Goal: Information Seeking & Learning: Learn about a topic

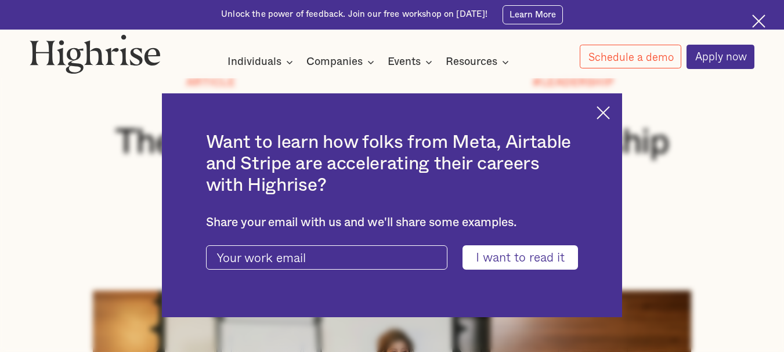
scroll to position [116, 0]
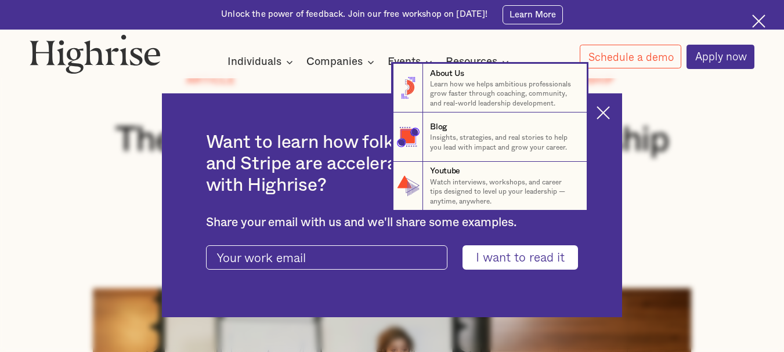
click at [611, 112] on nav "8 About Us Learn how we helps ambitious professionals grow faster through coach…" at bounding box center [392, 137] width 784 height 147
click at [720, 149] on nav "8 About Us Learn how we helps ambitious professionals grow faster through coach…" at bounding box center [392, 137] width 784 height 147
click at [617, 111] on nav "8 About Us Learn how we helps ambitious professionals grow faster through coach…" at bounding box center [392, 137] width 784 height 147
click at [610, 110] on nav "8 About Us Learn how we helps ambitious professionals grow faster through coach…" at bounding box center [392, 137] width 784 height 147
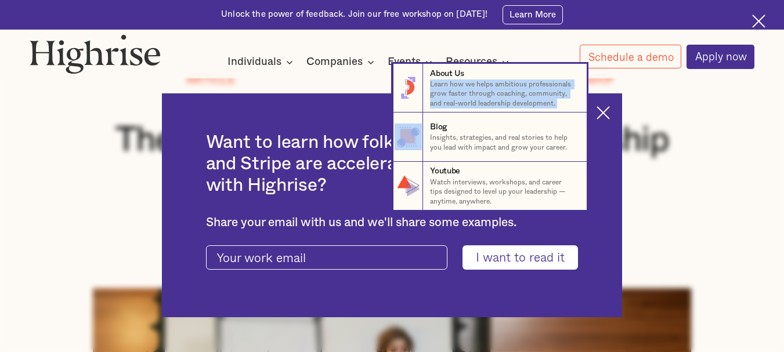
click at [610, 110] on nav "8 About Us Learn how we helps ambitious professionals grow faster through coach…" at bounding box center [392, 137] width 784 height 147
click at [608, 110] on nav "8 About Us Learn how we helps ambitious professionals grow faster through coach…" at bounding box center [392, 137] width 784 height 147
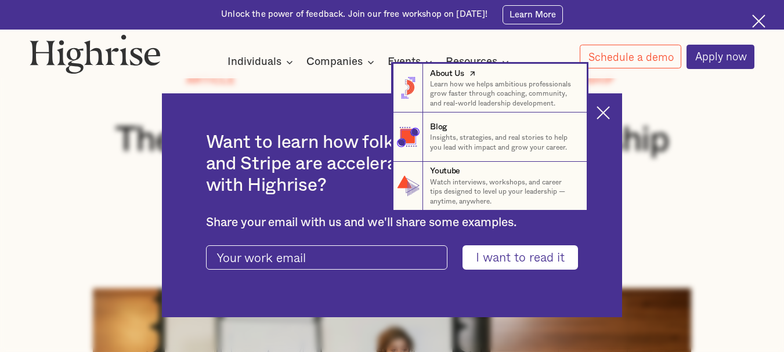
click at [492, 101] on p "Learn how we helps ambitious professionals grow faster through coaching, commun…" at bounding box center [503, 94] width 147 height 29
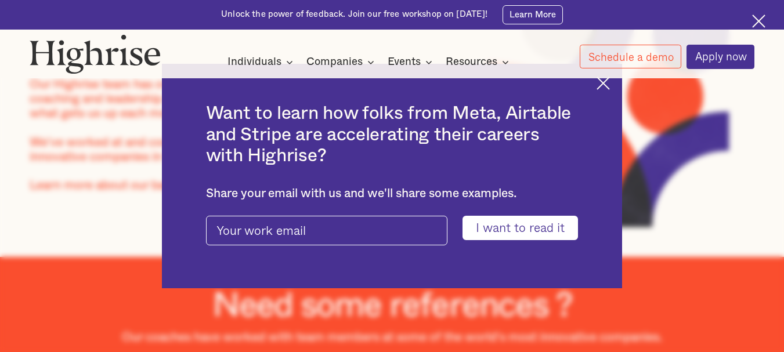
scroll to position [139, 0]
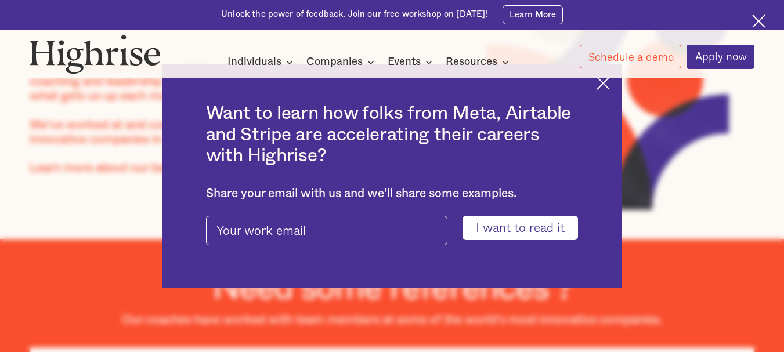
click at [610, 80] on img at bounding box center [603, 83] width 13 height 13
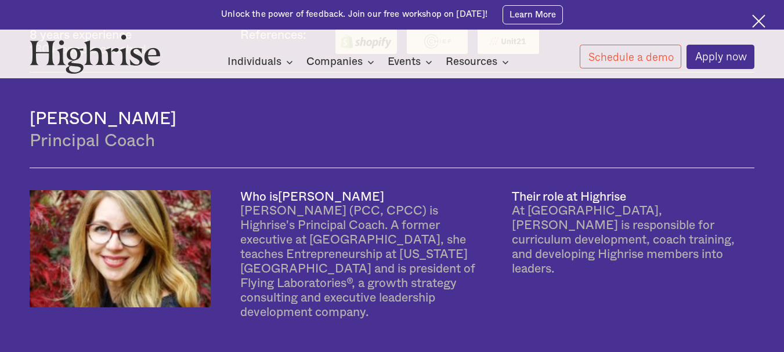
scroll to position [952, 0]
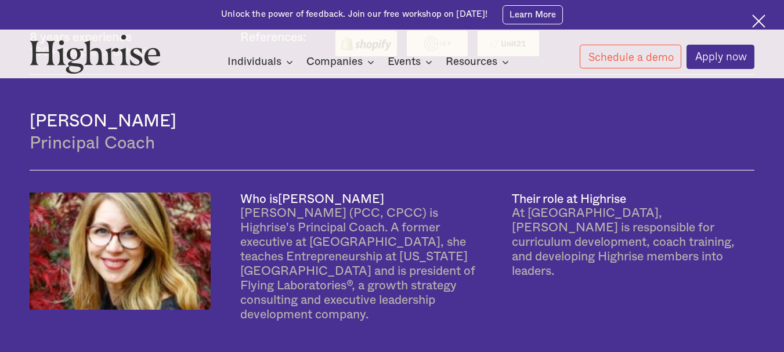
click at [757, 18] on img at bounding box center [758, 21] width 13 height 13
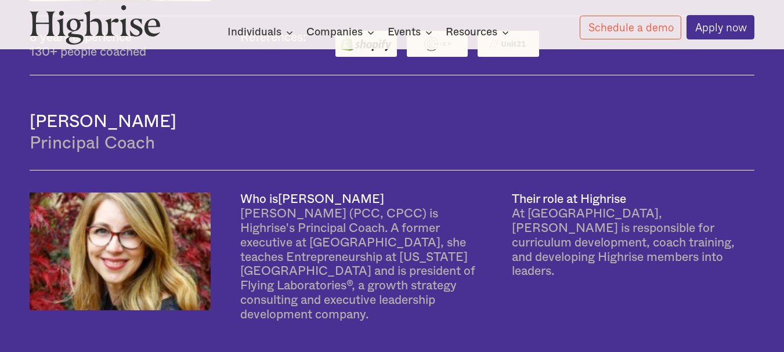
scroll to position [922, 0]
click at [747, 93] on div "[PERSON_NAME] Principal Coach" at bounding box center [392, 123] width 725 height 95
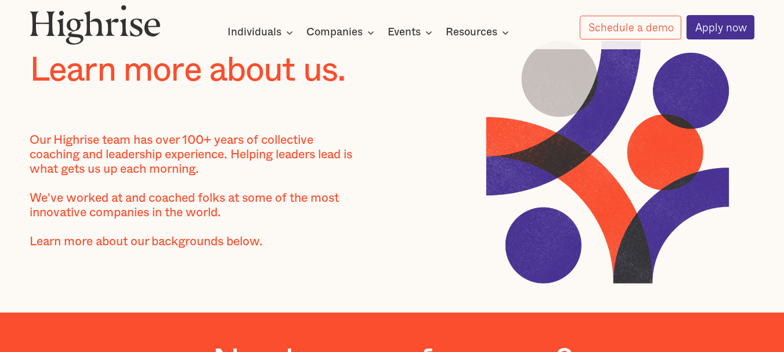
scroll to position [0, 0]
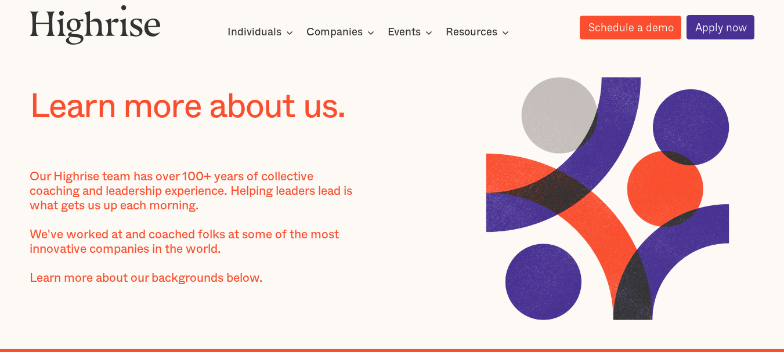
click at [613, 24] on link "Schedule a demo" at bounding box center [631, 28] width 102 height 24
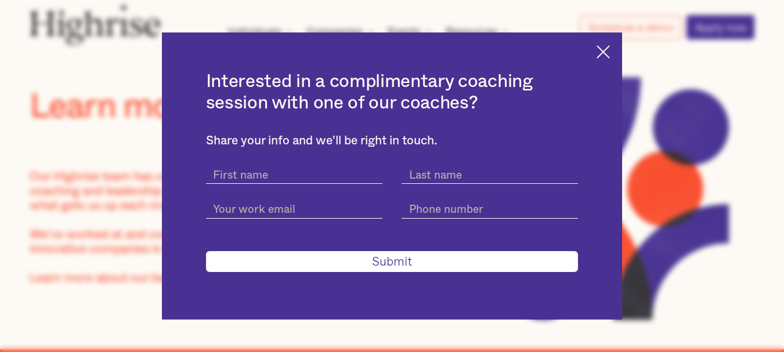
click at [610, 52] on img at bounding box center [603, 51] width 13 height 13
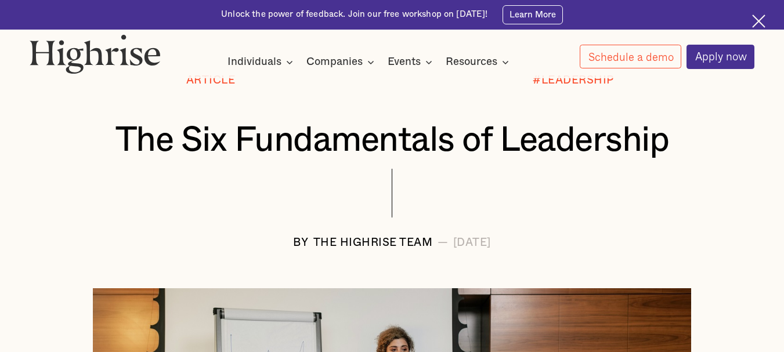
click at [442, 212] on div at bounding box center [392, 203] width 725 height 68
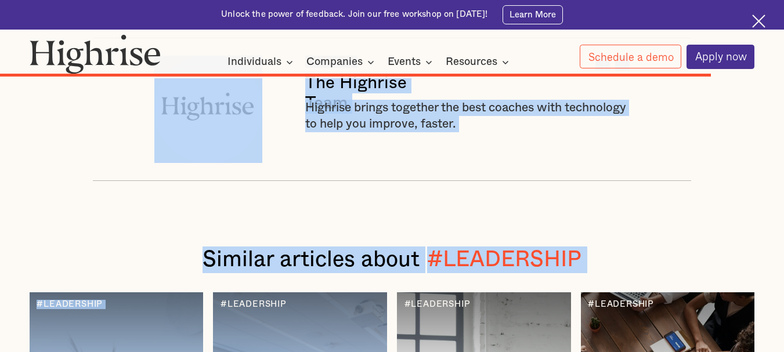
scroll to position [5891, 0]
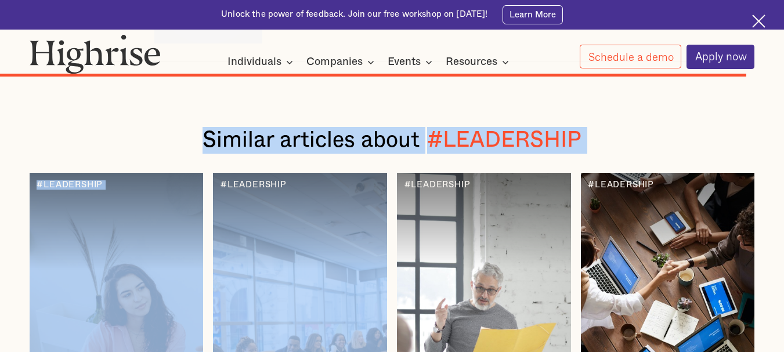
drag, startPoint x: 215, startPoint y: 169, endPoint x: 354, endPoint y: 228, distance: 151.3
click at [639, 165] on div "Similar articles about #LEADERSHIP #TEAMBUILDING #NEGOCIATING #FLEXIBILITY #LEA…" at bounding box center [392, 354] width 784 height 515
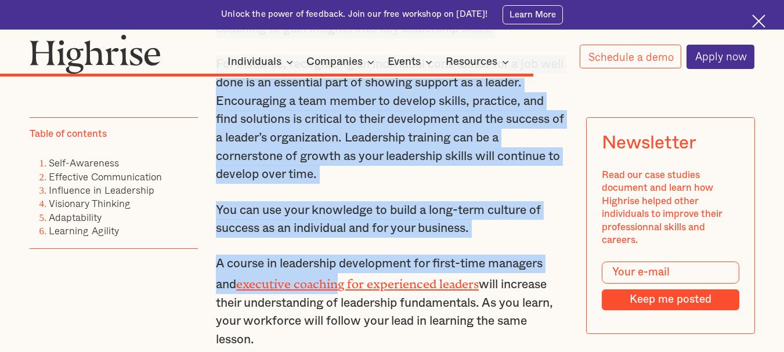
scroll to position [4421, 0]
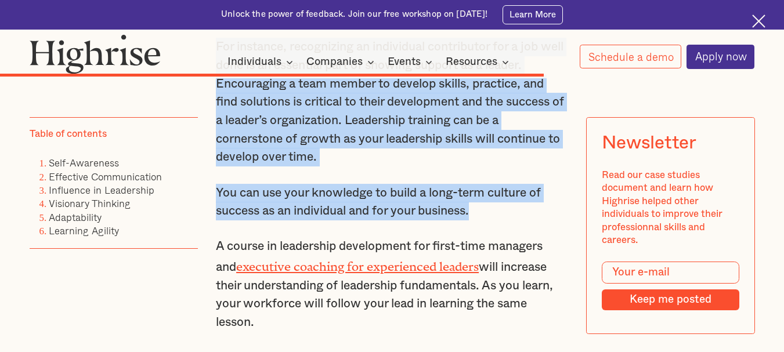
drag, startPoint x: 211, startPoint y: 178, endPoint x: 487, endPoint y: 281, distance: 294.4
copy div "The Six Fundamentals of Leadership Though every leader is unique, all must poss…"
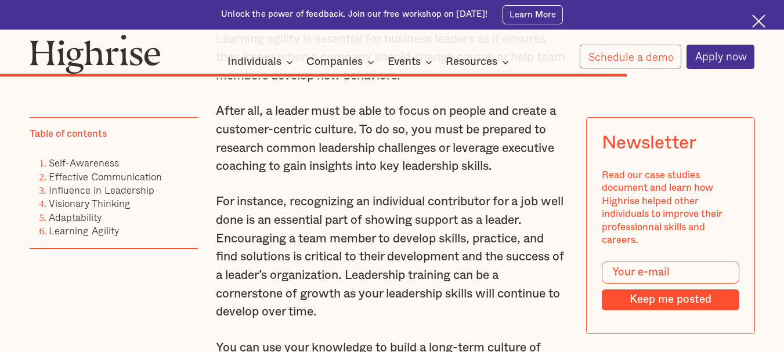
scroll to position [4421, 0]
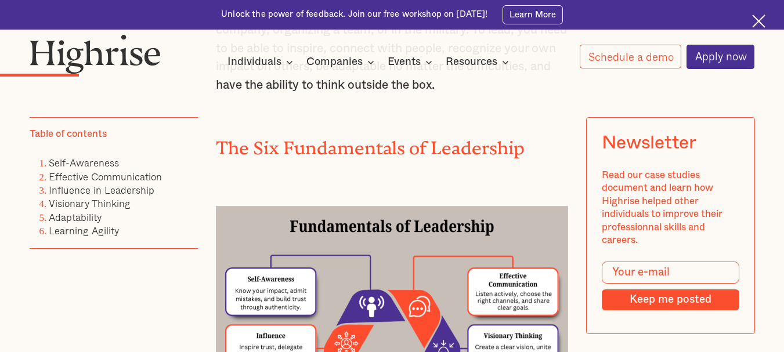
scroll to position [1048, 0]
